Goal: Check status

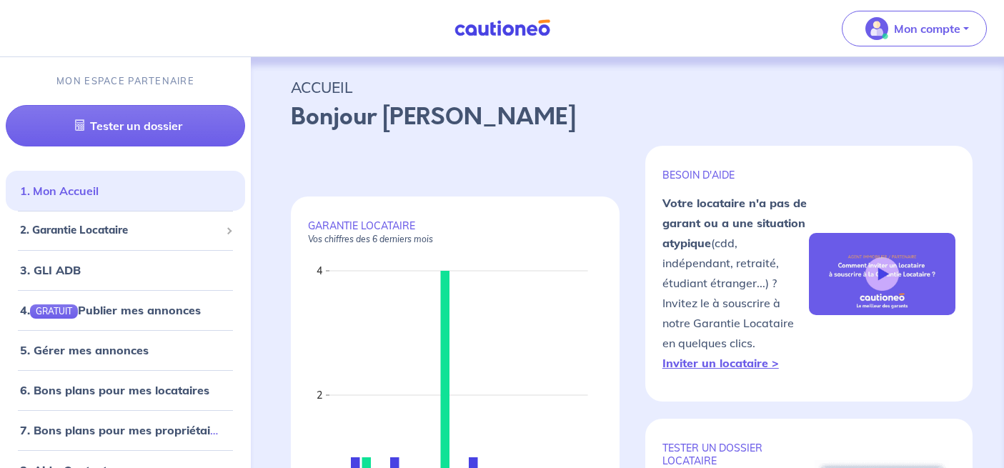
click at [99, 196] on link "1. Mon Accueil" at bounding box center [59, 191] width 79 height 14
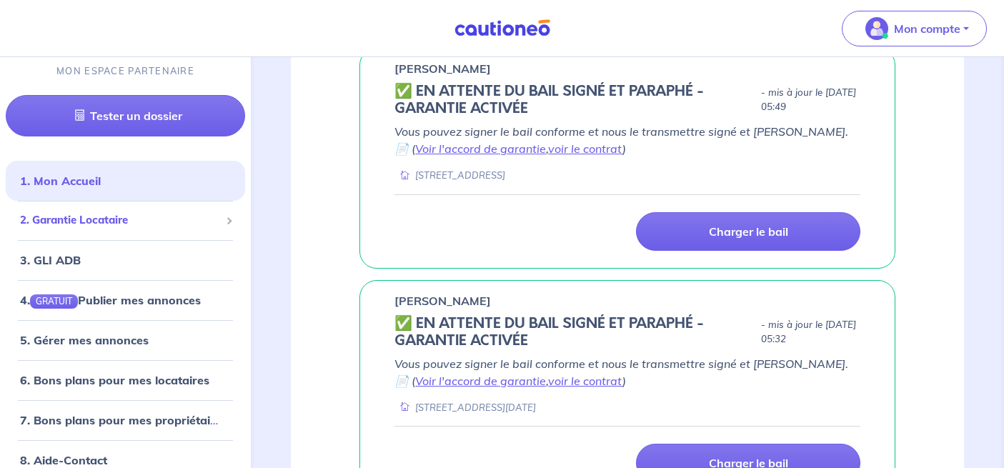
scroll to position [723, 0]
click at [123, 222] on span "2. Garantie Locataire" at bounding box center [120, 220] width 200 height 16
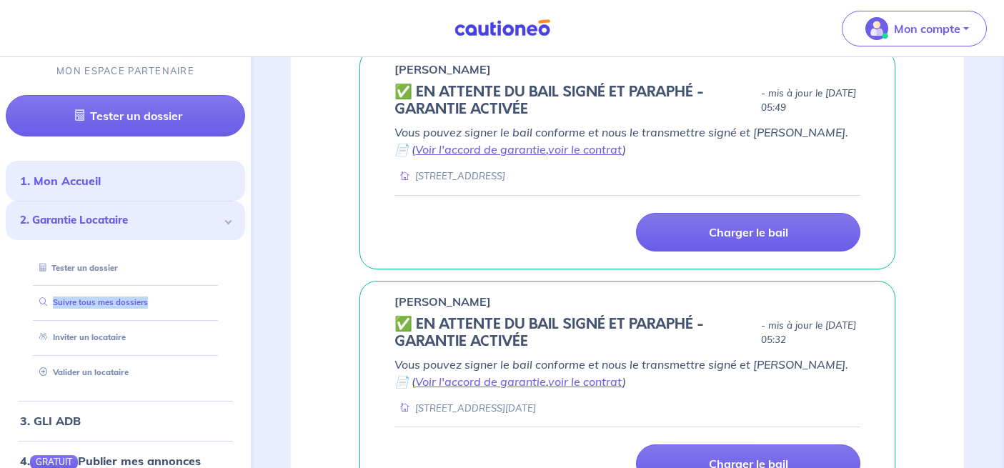
click at [102, 286] on li "Suivre tous mes dossiers" at bounding box center [125, 302] width 205 height 35
click at [101, 299] on link "Suivre tous mes dossiers" at bounding box center [91, 302] width 114 height 10
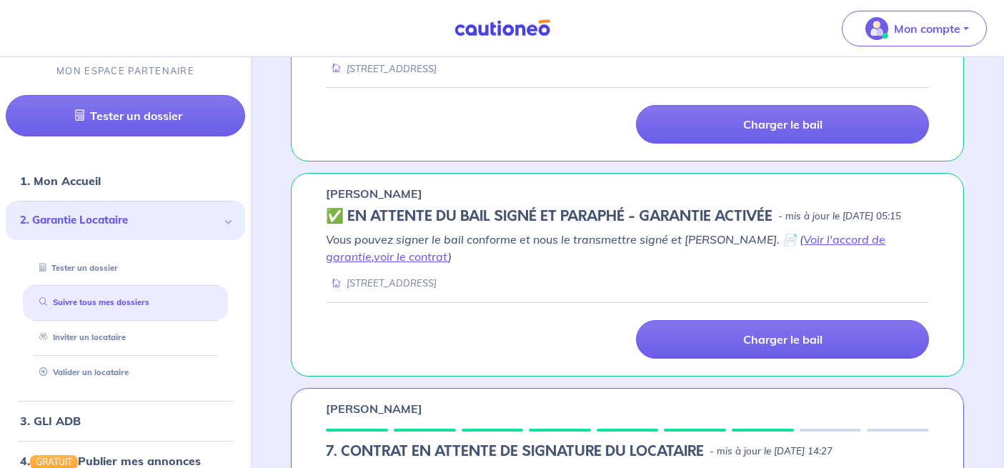
scroll to position [1088, 0]
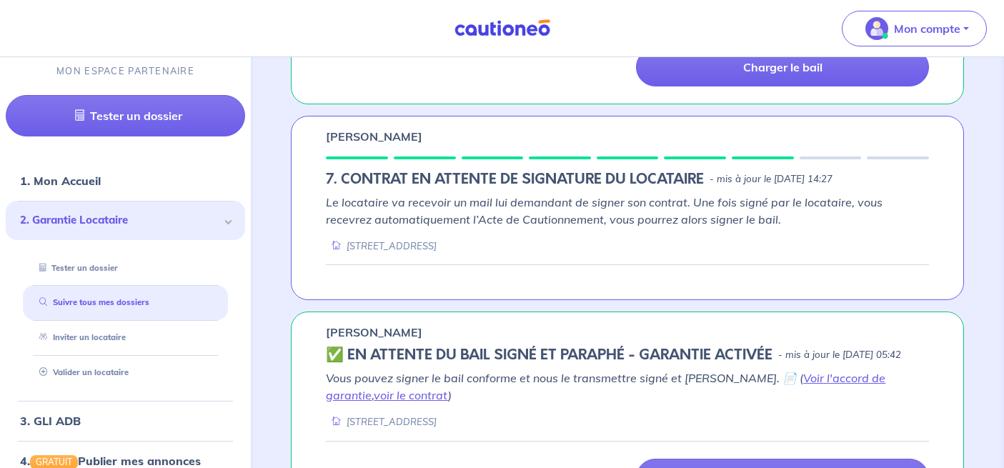
click at [420, 145] on div "[PERSON_NAME]" at bounding box center [627, 136] width 603 height 17
click at [362, 226] on em "Le locataire va recevoir un mail lui demandant de signer son contrat. Une fois …" at bounding box center [604, 210] width 556 height 31
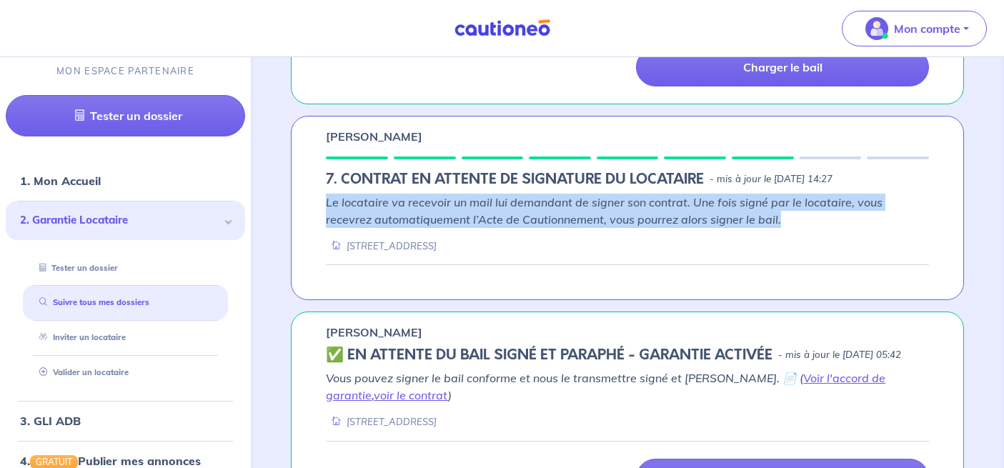
drag, startPoint x: 317, startPoint y: 266, endPoint x: 570, endPoint y: 307, distance: 256.1
click at [570, 300] on div "[PERSON_NAME] 7. CONTRAT EN ATTENTE DE SIGNATURE DU LOCATAIRE - mis à jour le […" at bounding box center [627, 208] width 673 height 184
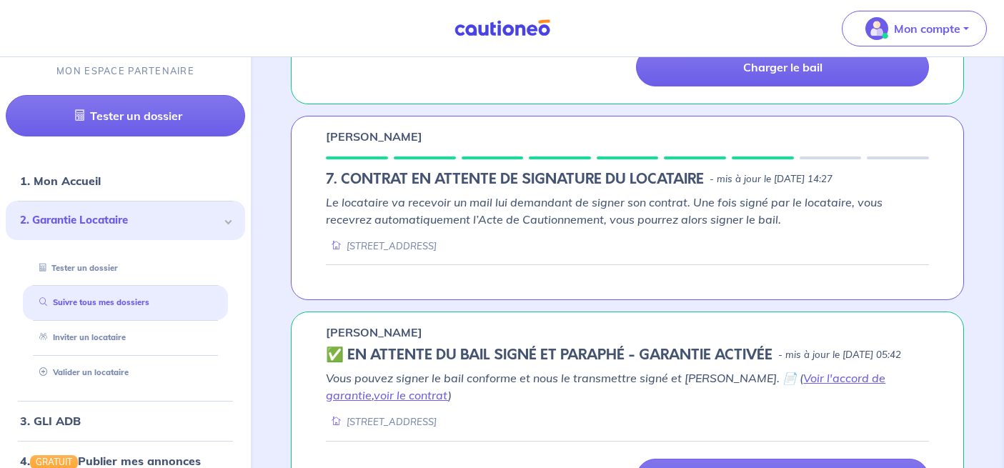
click at [518, 253] on div "Le locataire va recevoir un mail lui demandant de signer son contrat. Une fois …" at bounding box center [627, 223] width 603 height 59
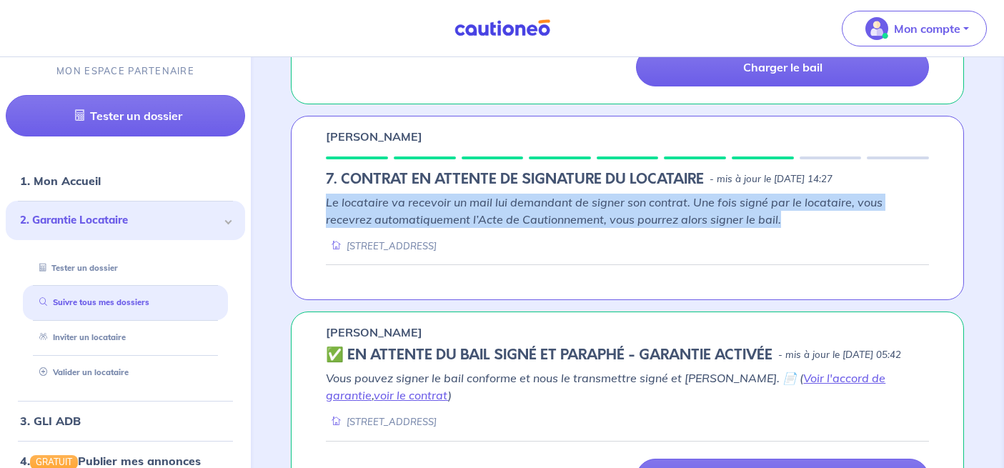
drag, startPoint x: 322, startPoint y: 265, endPoint x: 619, endPoint y: 312, distance: 300.1
click at [619, 300] on div "[PERSON_NAME] 7. CONTRAT EN ATTENTE DE SIGNATURE DU LOCATAIRE - mis à jour le […" at bounding box center [627, 208] width 673 height 184
click at [593, 253] on div "[STREET_ADDRESS]" at bounding box center [627, 246] width 603 height 14
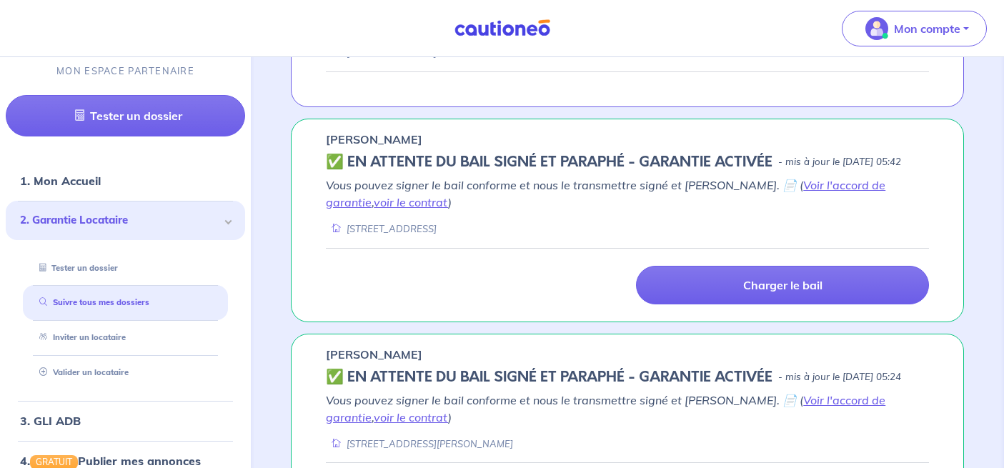
scroll to position [1066, 0]
